Goal: Task Accomplishment & Management: Use online tool/utility

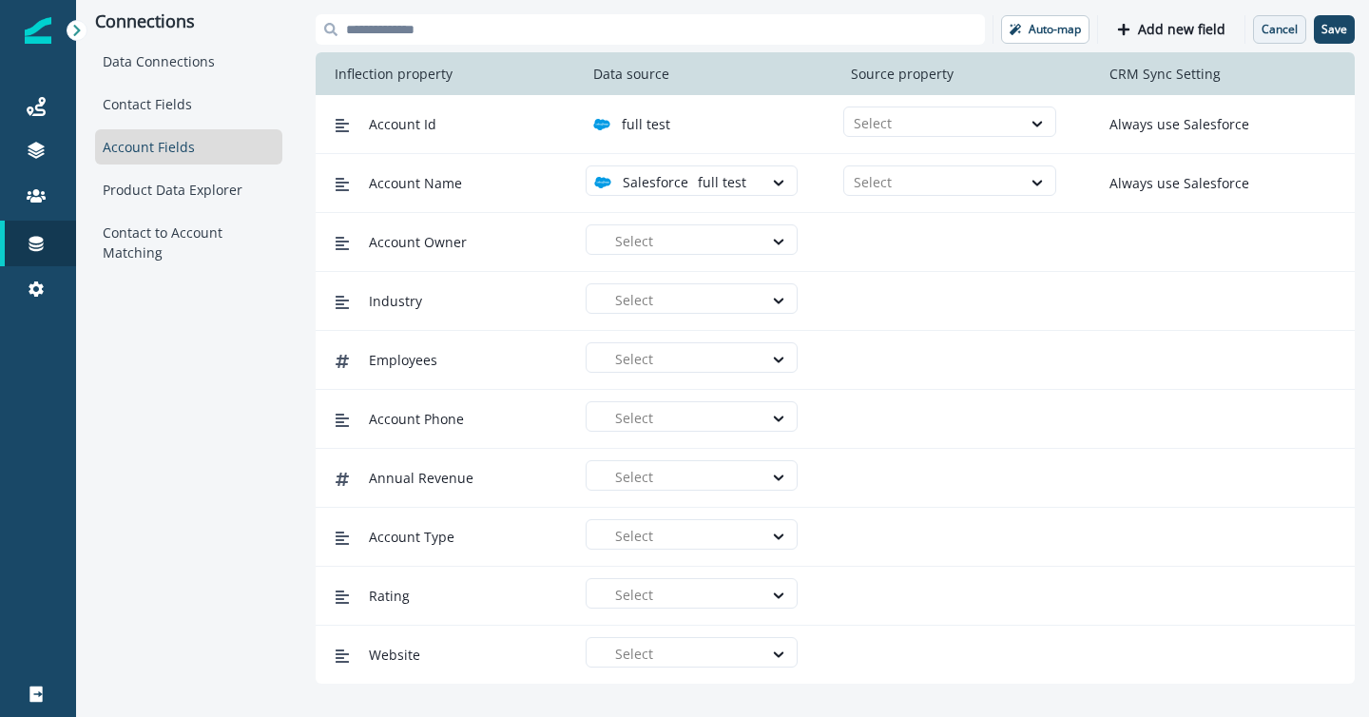
click at [1284, 30] on p "Cancel" at bounding box center [1280, 29] width 36 height 13
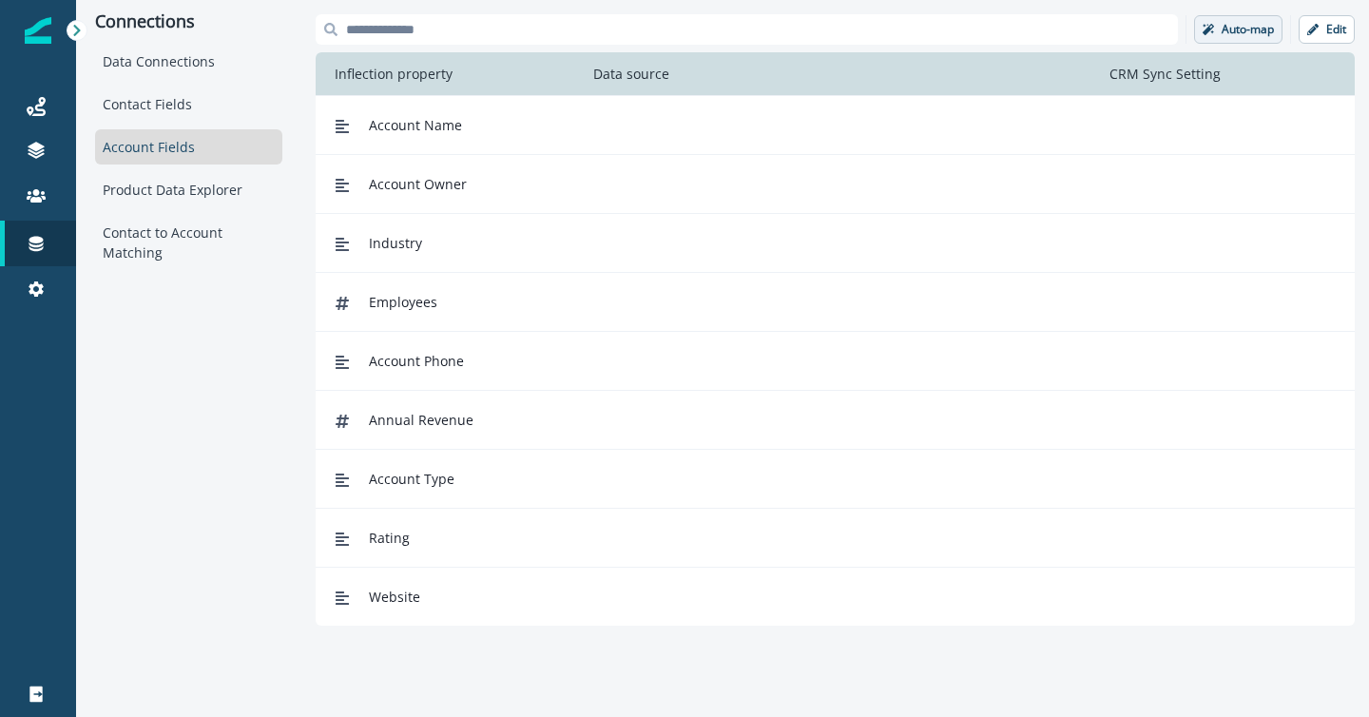
click at [1230, 29] on p "Auto-map" at bounding box center [1248, 29] width 52 height 13
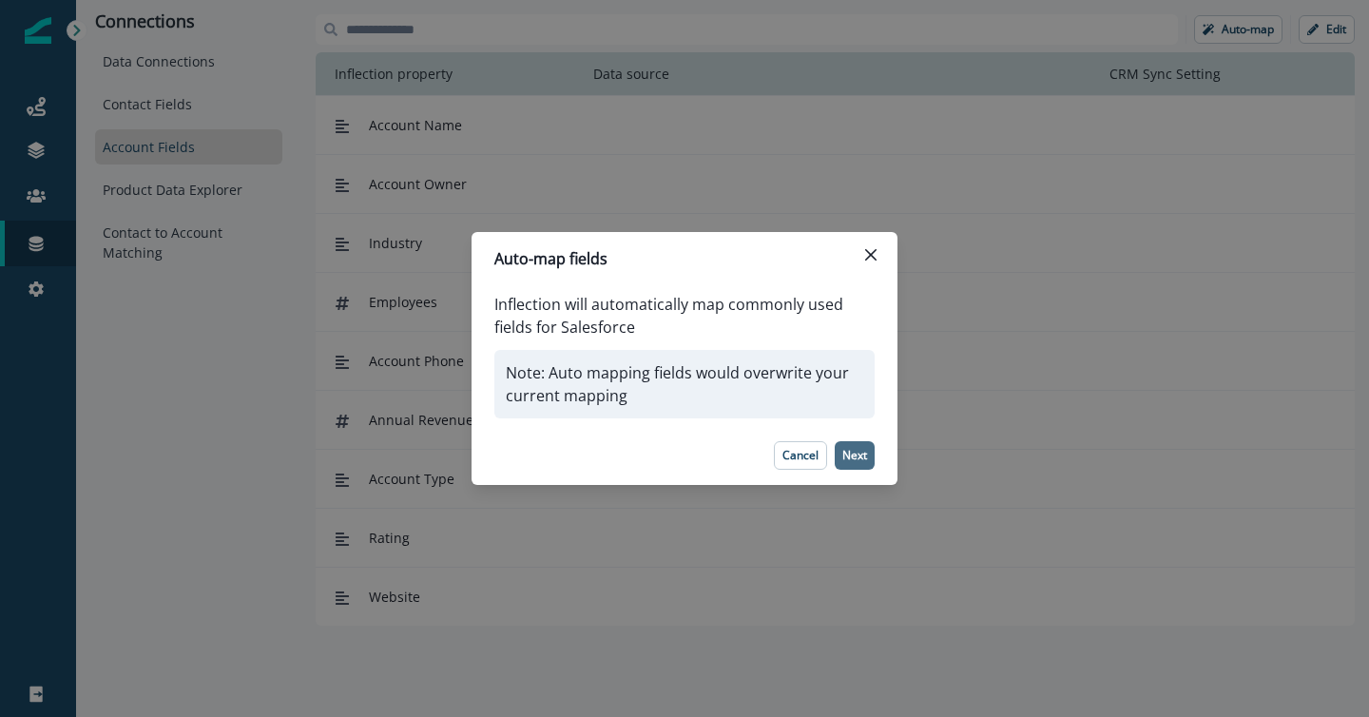
click at [856, 455] on p "Next" at bounding box center [855, 455] width 25 height 13
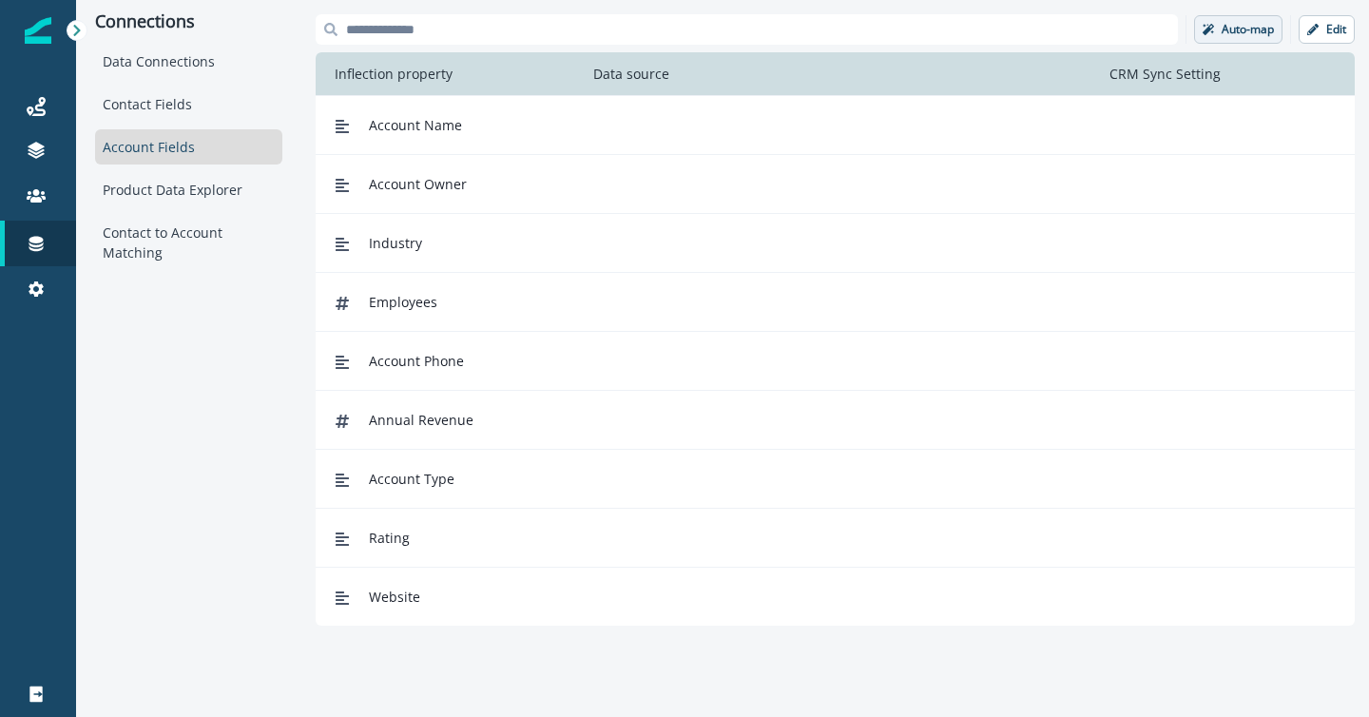
click at [1240, 30] on p "Auto-map" at bounding box center [1248, 29] width 52 height 13
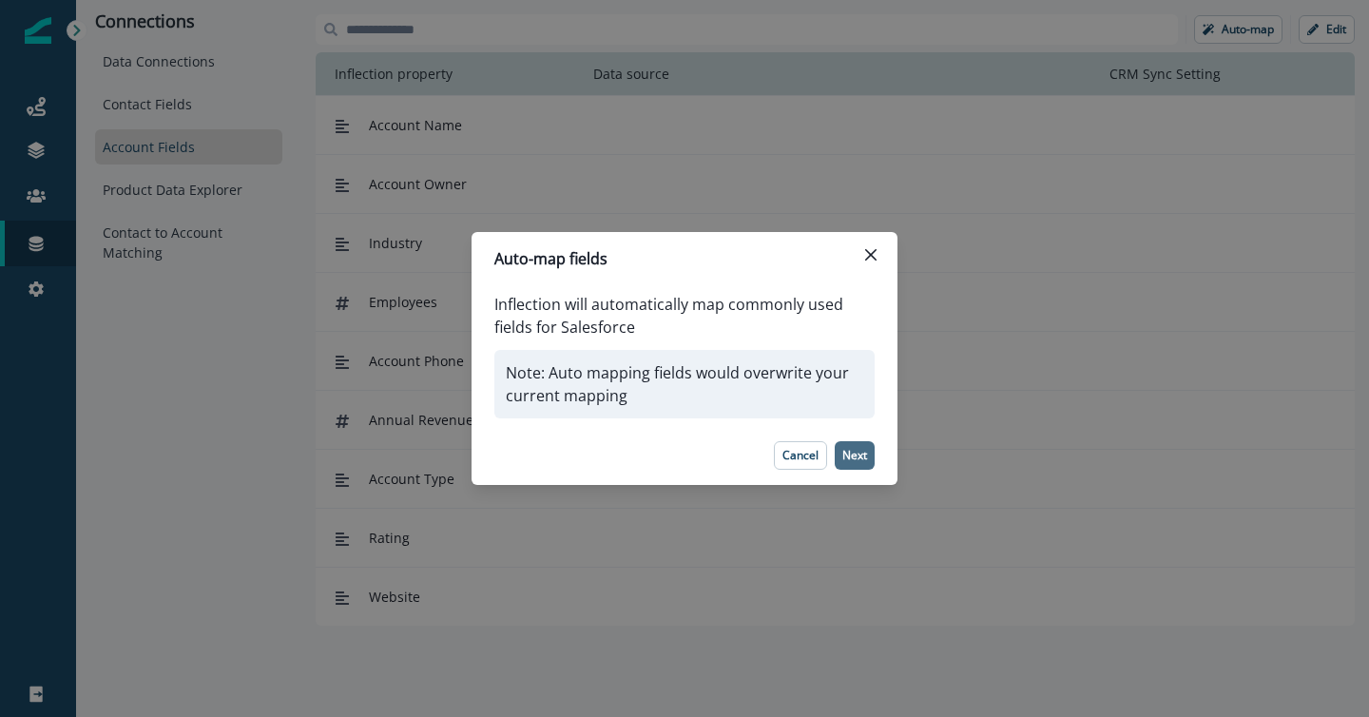
click at [852, 457] on p "Next" at bounding box center [855, 455] width 25 height 13
